Goal: Transaction & Acquisition: Purchase product/service

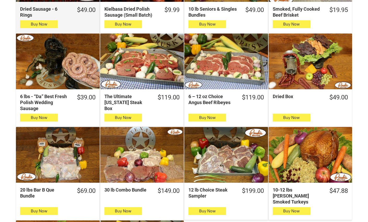
scroll to position [193, 0]
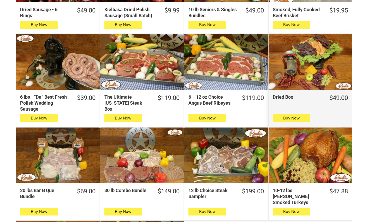
click at [308, 64] on div "Dried Box" at bounding box center [310, 62] width 84 height 56
